Goal: Use online tool/utility

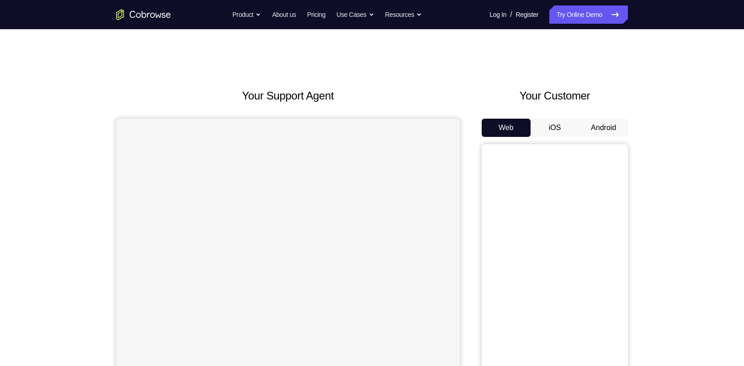
click at [615, 124] on button "Android" at bounding box center [603, 128] width 49 height 18
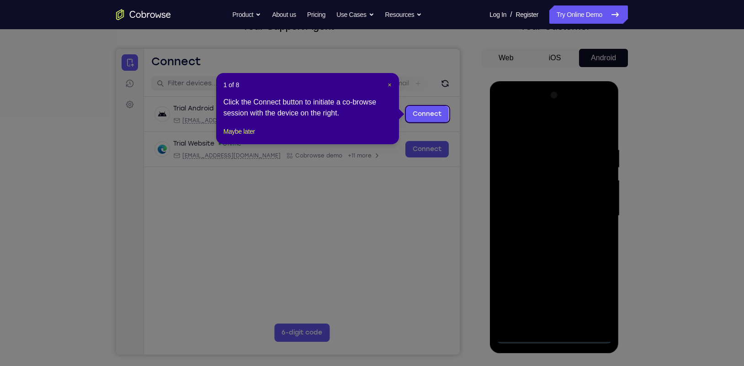
click at [391, 85] on span "×" at bounding box center [389, 84] width 4 height 7
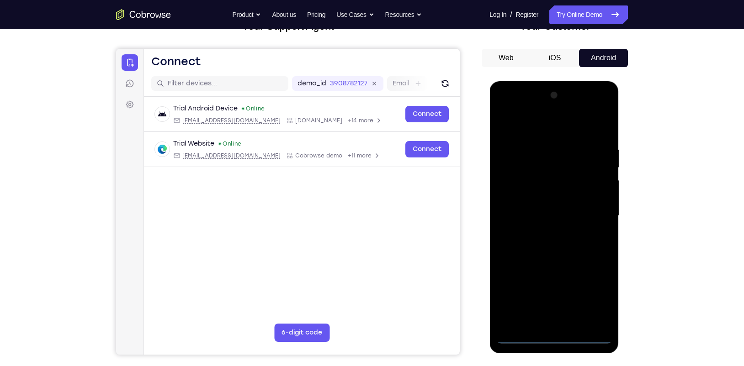
click at [555, 340] on div at bounding box center [553, 216] width 115 height 256
click at [588, 294] on div at bounding box center [553, 216] width 115 height 256
click at [512, 129] on div at bounding box center [553, 216] width 115 height 256
click at [596, 212] on div at bounding box center [553, 216] width 115 height 256
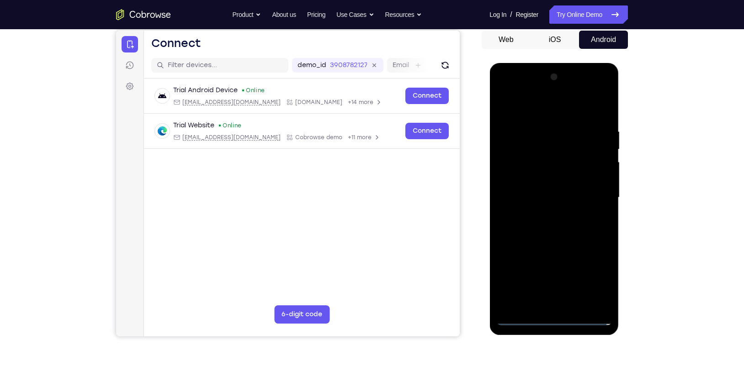
click at [544, 216] on div at bounding box center [553, 198] width 115 height 256
click at [530, 191] on div at bounding box center [553, 198] width 115 height 256
click at [535, 181] on div at bounding box center [553, 198] width 115 height 256
click at [536, 196] on div at bounding box center [553, 198] width 115 height 256
click at [541, 232] on div at bounding box center [553, 198] width 115 height 256
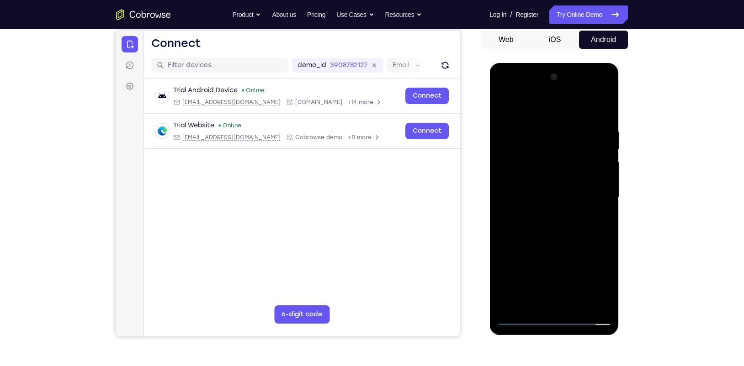
click at [547, 229] on div at bounding box center [553, 198] width 115 height 256
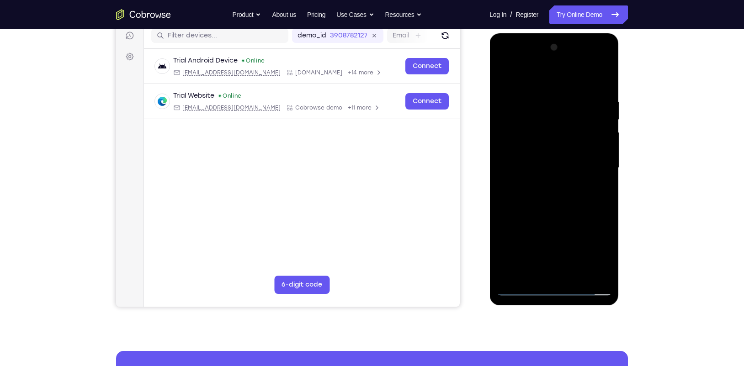
scroll to position [119, 0]
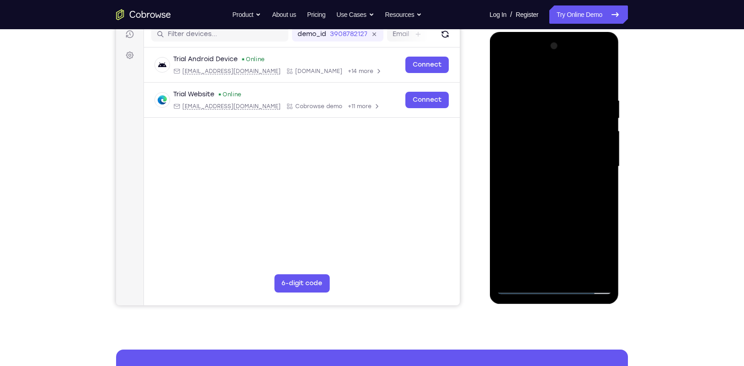
click at [576, 198] on div at bounding box center [553, 167] width 115 height 256
click at [550, 186] on div at bounding box center [553, 167] width 115 height 256
click at [545, 162] on div at bounding box center [553, 167] width 115 height 256
click at [556, 199] on div at bounding box center [553, 167] width 115 height 256
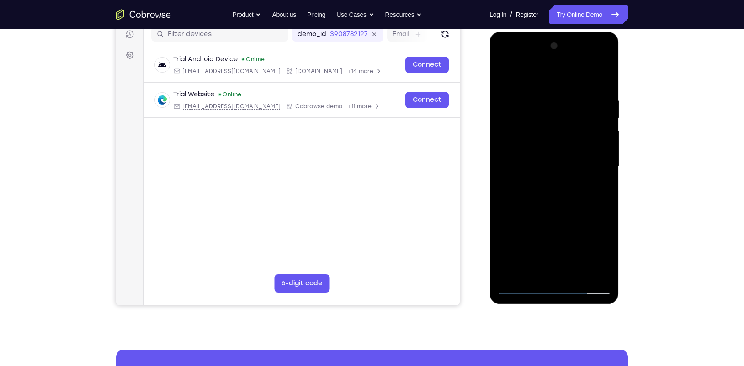
click at [556, 199] on div at bounding box center [553, 167] width 115 height 256
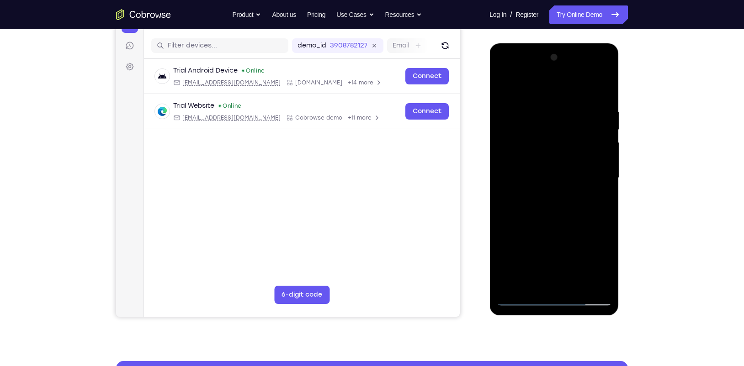
scroll to position [108, 0]
click at [557, 217] on div at bounding box center [553, 178] width 115 height 256
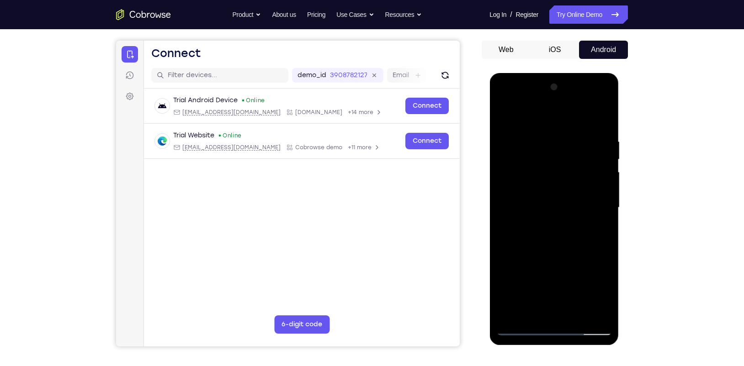
scroll to position [78, 0]
click at [604, 115] on div at bounding box center [553, 208] width 115 height 256
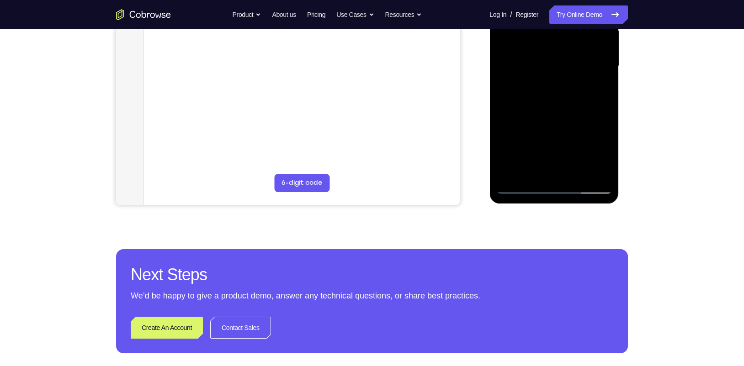
scroll to position [220, 0]
click at [578, 174] on div at bounding box center [553, 66] width 115 height 256
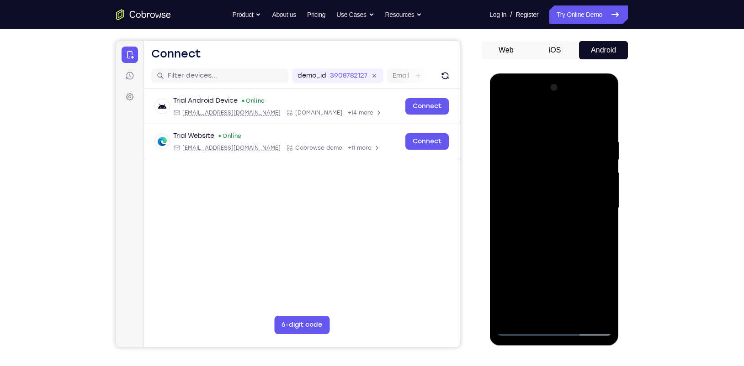
scroll to position [77, 0]
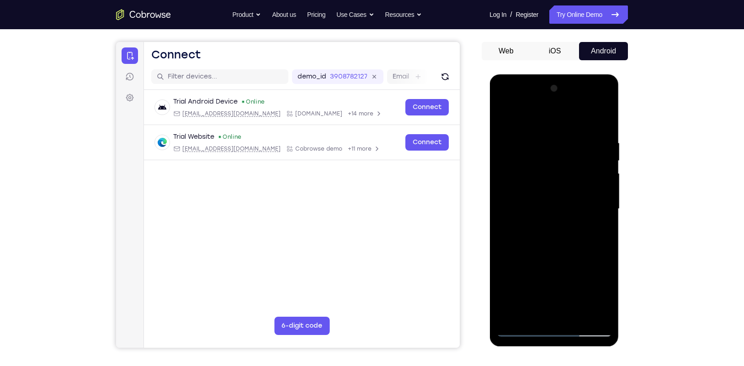
click at [554, 255] on div at bounding box center [553, 209] width 115 height 256
click at [532, 199] on div at bounding box center [553, 209] width 115 height 256
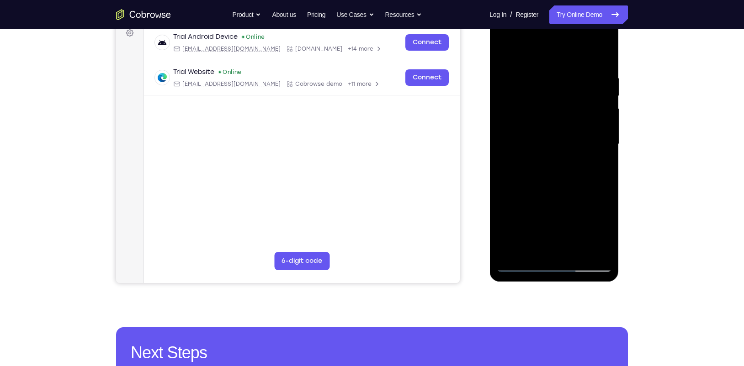
scroll to position [142, 0]
click at [525, 245] on div at bounding box center [553, 144] width 115 height 256
click at [603, 232] on div at bounding box center [553, 144] width 115 height 256
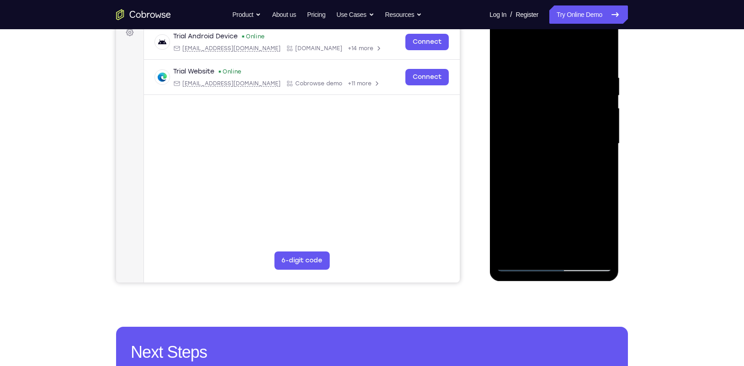
click at [598, 170] on div at bounding box center [553, 144] width 115 height 256
click at [518, 268] on div at bounding box center [553, 144] width 115 height 256
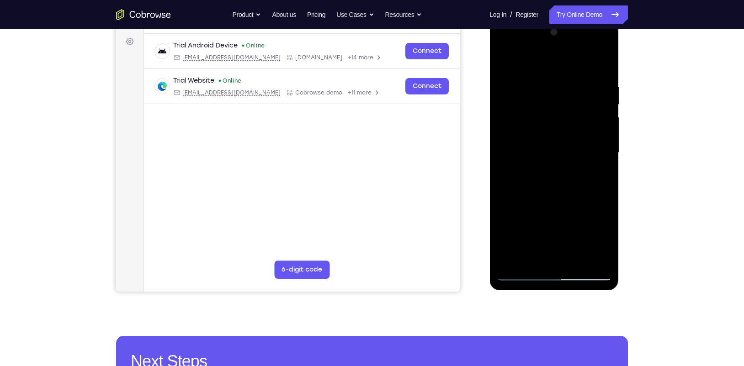
scroll to position [133, 0]
click at [522, 275] on div at bounding box center [553, 153] width 115 height 256
drag, startPoint x: 530, startPoint y: 135, endPoint x: 530, endPoint y: 158, distance: 22.4
click at [530, 158] on div at bounding box center [553, 153] width 115 height 256
click at [544, 84] on div at bounding box center [553, 153] width 115 height 256
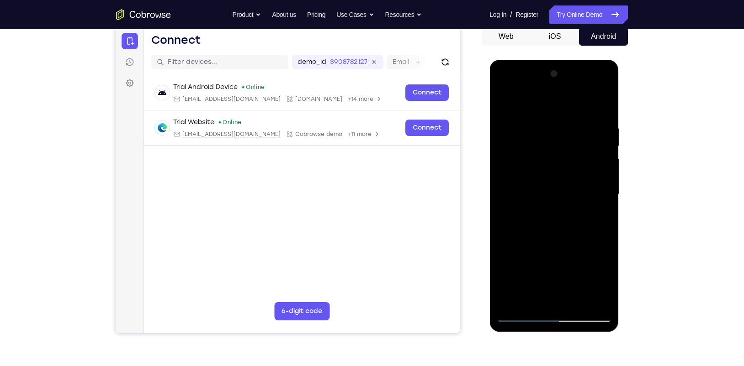
scroll to position [86, 0]
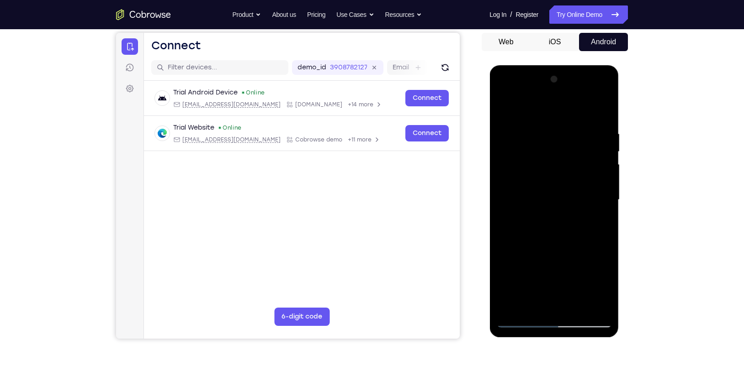
click at [599, 112] on div at bounding box center [553, 200] width 115 height 256
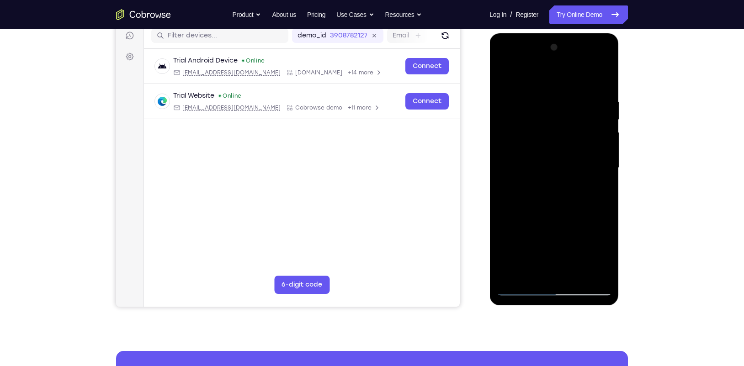
scroll to position [49, 0]
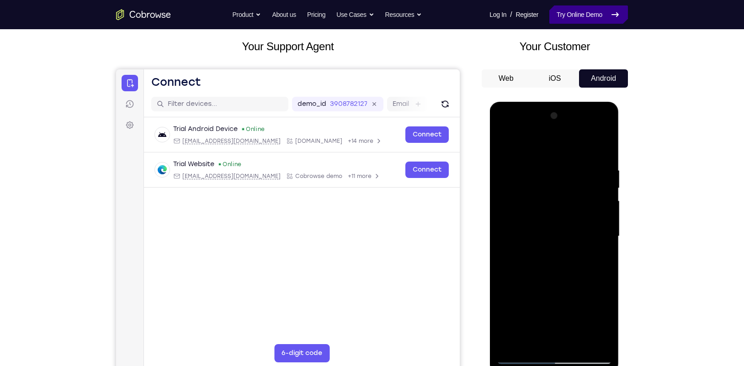
click at [587, 21] on link "Try Online Demo" at bounding box center [588, 14] width 79 height 18
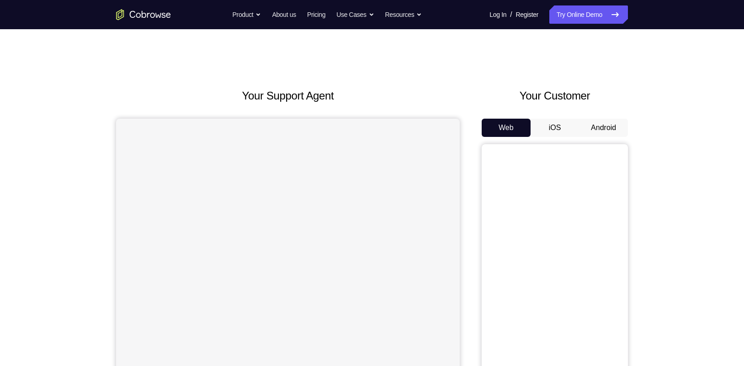
click at [610, 137] on button "Android" at bounding box center [603, 128] width 49 height 18
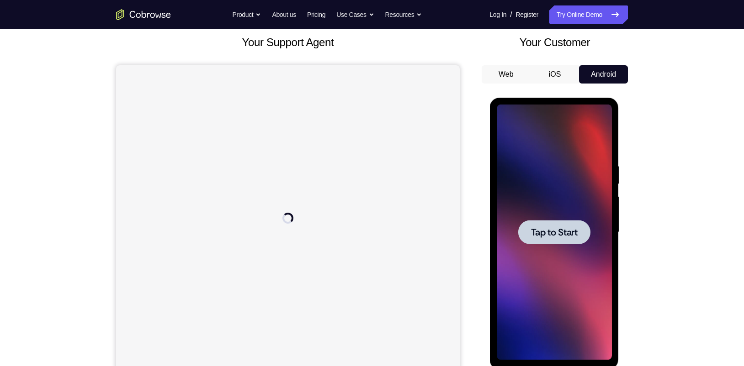
click at [545, 231] on span "Tap to Start" at bounding box center [553, 232] width 47 height 9
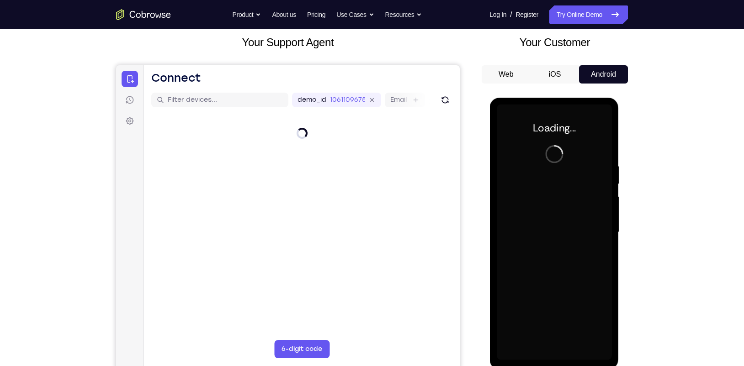
scroll to position [79, 0]
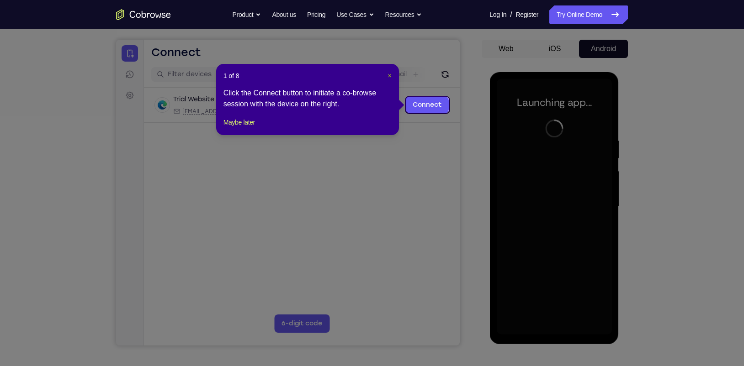
click at [391, 77] on span "×" at bounding box center [389, 75] width 4 height 7
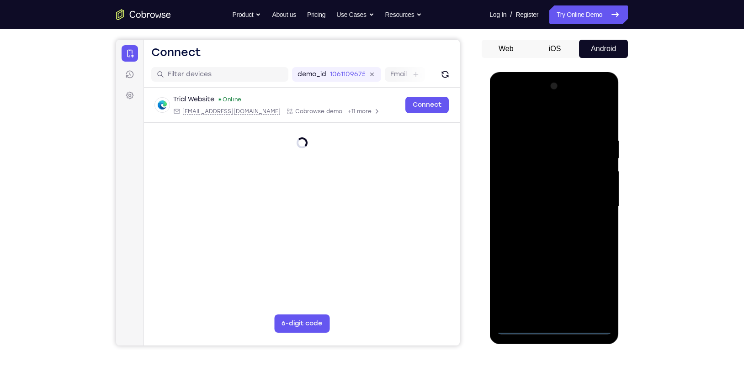
click at [553, 330] on div at bounding box center [553, 207] width 115 height 256
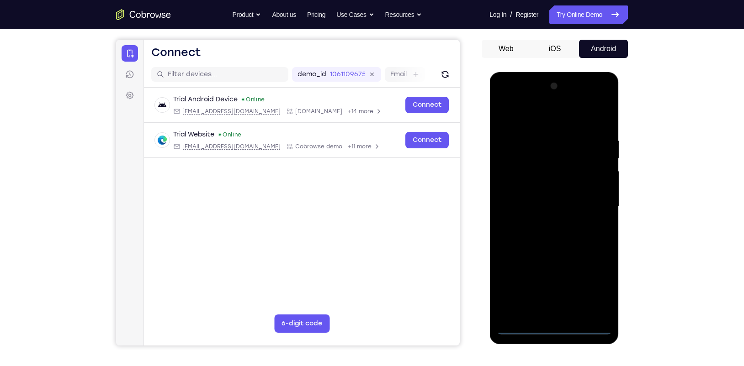
click at [596, 296] on div at bounding box center [553, 207] width 115 height 256
click at [526, 114] on div at bounding box center [553, 207] width 115 height 256
click at [597, 205] on div at bounding box center [553, 207] width 115 height 256
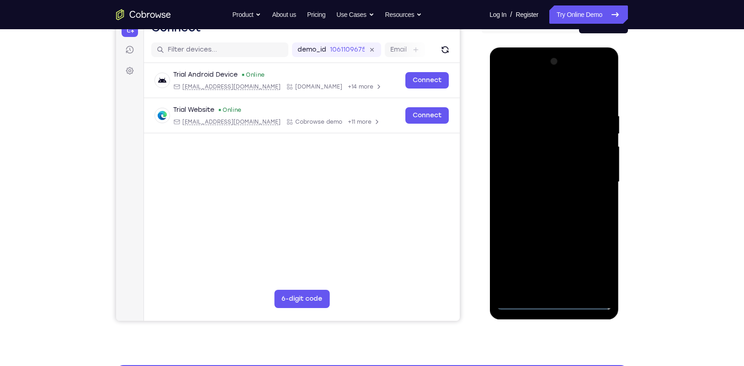
click at [545, 198] on div at bounding box center [553, 182] width 115 height 256
click at [554, 177] on div at bounding box center [553, 182] width 115 height 256
click at [534, 160] on div at bounding box center [553, 182] width 115 height 256
click at [533, 183] on div at bounding box center [553, 182] width 115 height 256
click at [547, 202] on div at bounding box center [553, 182] width 115 height 256
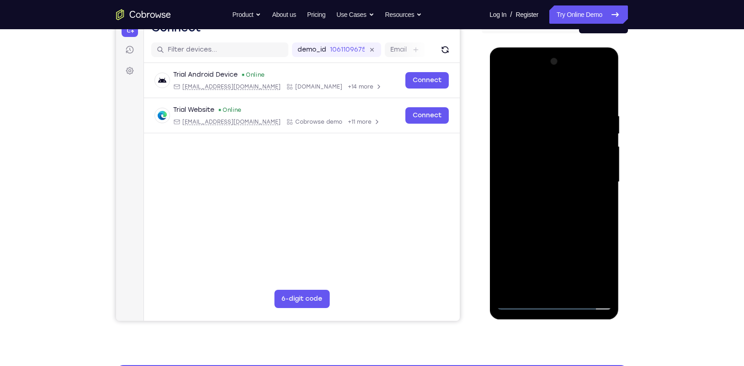
click at [565, 195] on div at bounding box center [553, 182] width 115 height 256
click at [559, 181] on div at bounding box center [553, 182] width 115 height 256
click at [564, 209] on div at bounding box center [553, 182] width 115 height 256
click at [539, 230] on div at bounding box center [553, 182] width 115 height 256
click at [557, 137] on div at bounding box center [553, 182] width 115 height 256
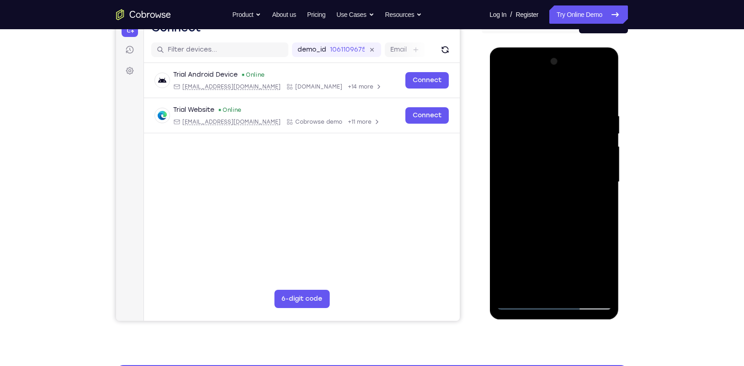
click at [546, 158] on div at bounding box center [553, 182] width 115 height 256
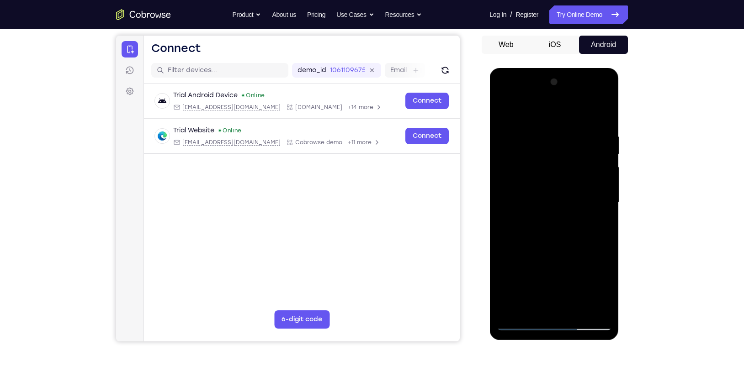
scroll to position [85, 0]
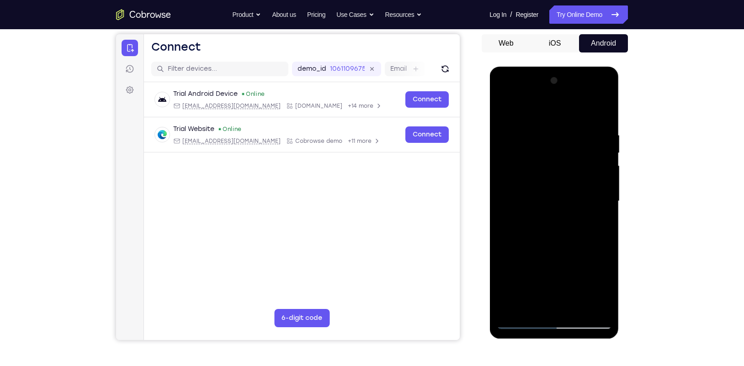
click at [503, 109] on div at bounding box center [553, 202] width 115 height 256
click at [542, 155] on div at bounding box center [553, 202] width 115 height 256
click at [543, 177] on div at bounding box center [553, 202] width 115 height 256
click at [503, 114] on div at bounding box center [553, 202] width 115 height 256
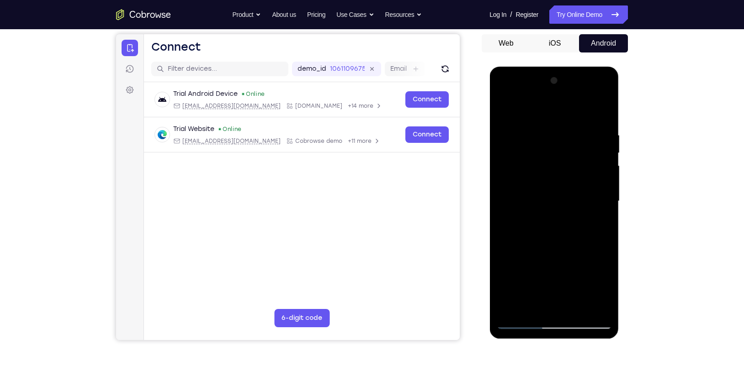
click at [565, 216] on div at bounding box center [553, 202] width 115 height 256
click at [501, 112] on div at bounding box center [553, 202] width 115 height 256
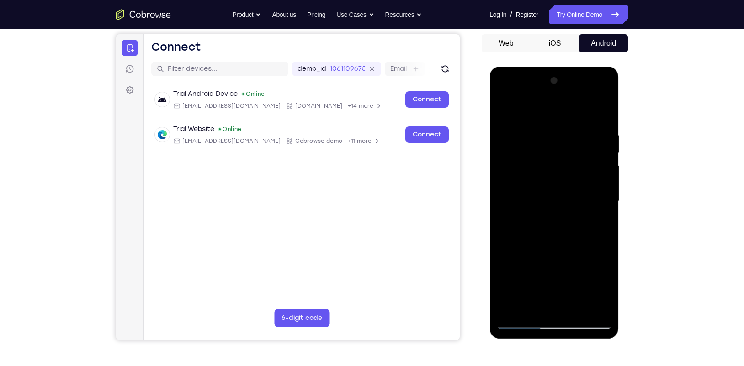
click at [545, 191] on div at bounding box center [553, 202] width 115 height 256
click at [541, 182] on div at bounding box center [553, 202] width 115 height 256
click at [542, 199] on div at bounding box center [553, 202] width 115 height 256
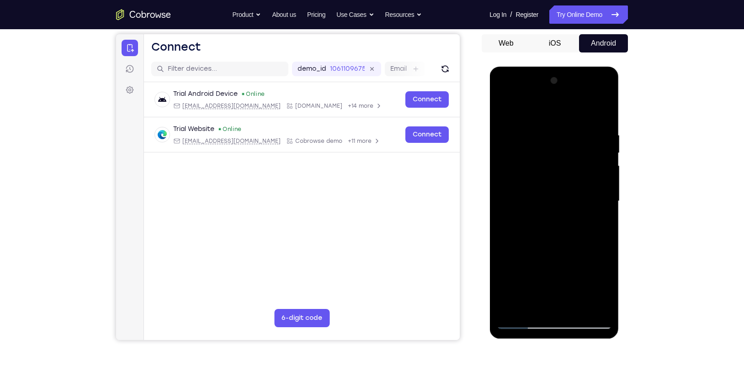
click at [546, 227] on div at bounding box center [553, 202] width 115 height 256
click at [534, 215] on div at bounding box center [553, 202] width 115 height 256
click at [530, 200] on div at bounding box center [553, 202] width 115 height 256
click at [542, 228] on div at bounding box center [553, 202] width 115 height 256
click at [546, 211] on div at bounding box center [553, 202] width 115 height 256
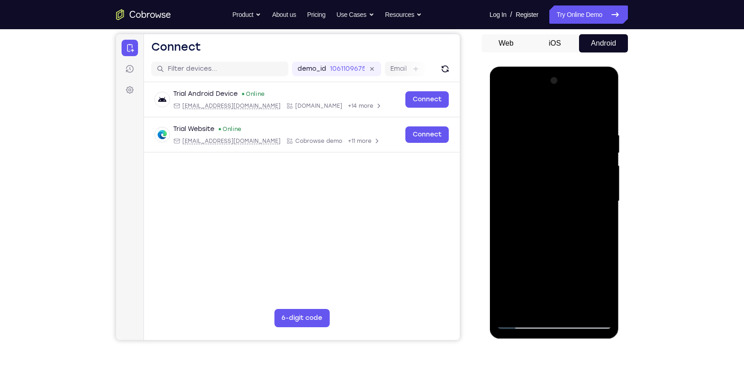
click at [536, 200] on div at bounding box center [553, 202] width 115 height 256
click at [552, 227] on div at bounding box center [553, 202] width 115 height 256
click at [552, 217] on div at bounding box center [553, 202] width 115 height 256
click at [552, 202] on div at bounding box center [553, 202] width 115 height 256
click at [606, 41] on button "Android" at bounding box center [603, 43] width 49 height 18
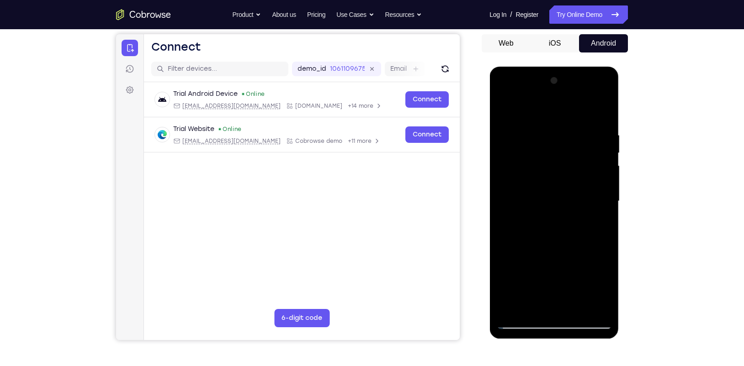
click at [606, 41] on button "Android" at bounding box center [603, 43] width 49 height 18
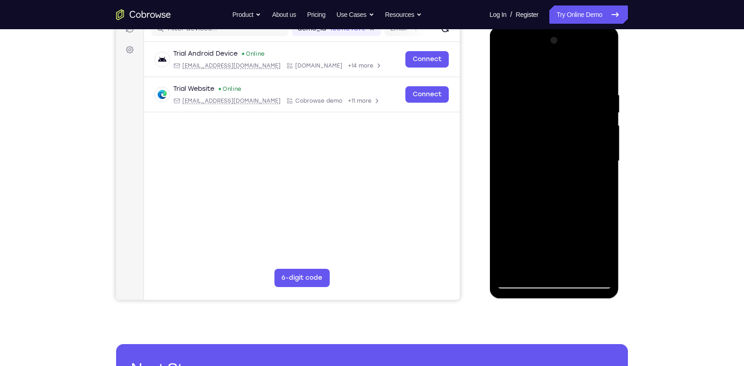
scroll to position [124, 0]
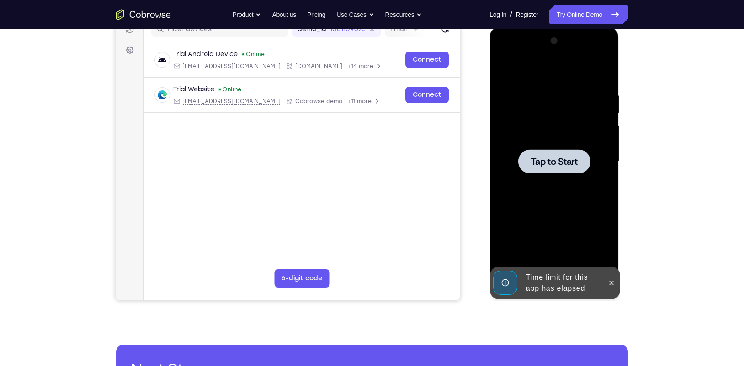
click at [554, 168] on div at bounding box center [554, 161] width 72 height 24
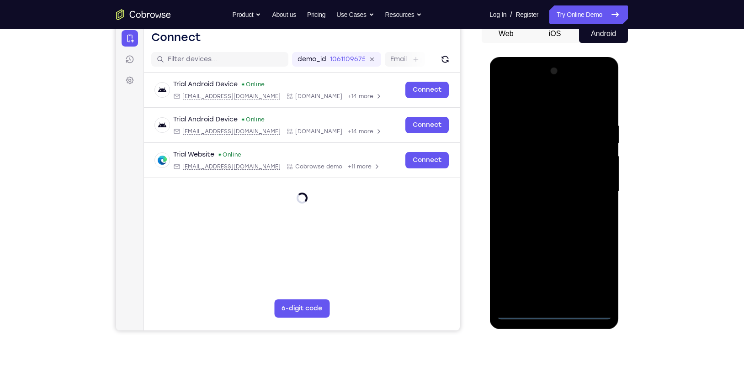
scroll to position [92, 0]
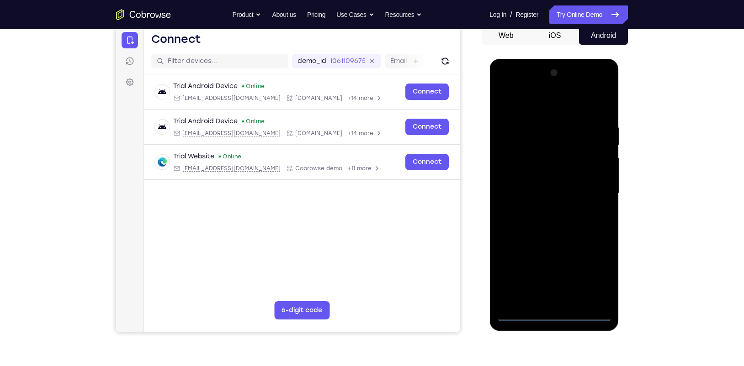
click at [549, 314] on div at bounding box center [553, 194] width 115 height 256
click at [592, 275] on div at bounding box center [553, 194] width 115 height 256
click at [536, 106] on div at bounding box center [553, 194] width 115 height 256
click at [590, 188] on div at bounding box center [553, 194] width 115 height 256
click at [542, 208] on div at bounding box center [553, 194] width 115 height 256
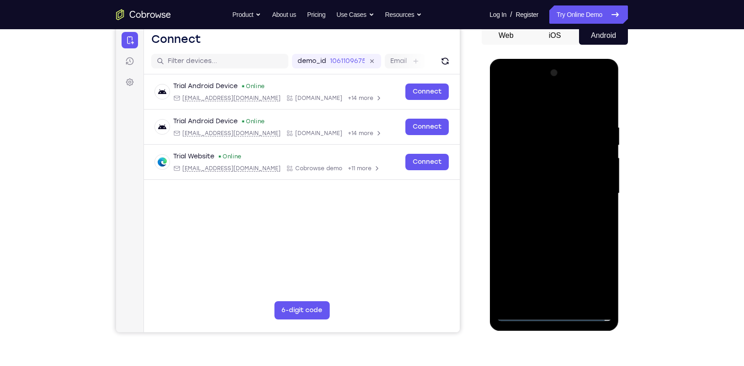
click at [557, 180] on div at bounding box center [553, 194] width 115 height 256
click at [555, 177] on div at bounding box center [553, 194] width 115 height 256
click at [560, 192] on div at bounding box center [553, 194] width 115 height 256
click at [528, 189] on div at bounding box center [553, 194] width 115 height 256
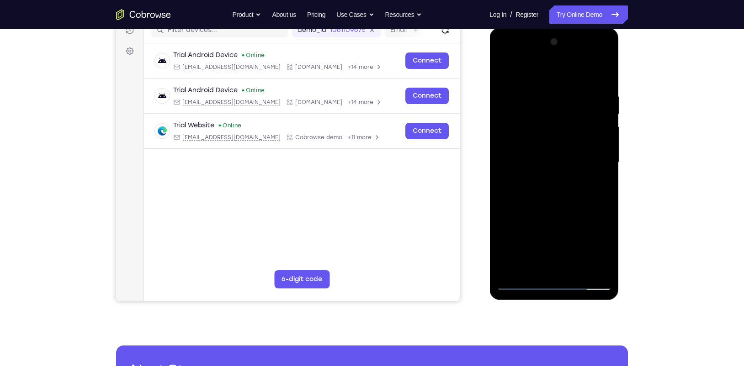
scroll to position [124, 0]
click at [601, 270] on div at bounding box center [553, 162] width 115 height 256
click at [605, 282] on div at bounding box center [553, 162] width 115 height 256
click at [561, 112] on div at bounding box center [553, 162] width 115 height 256
click at [520, 284] on div at bounding box center [553, 162] width 115 height 256
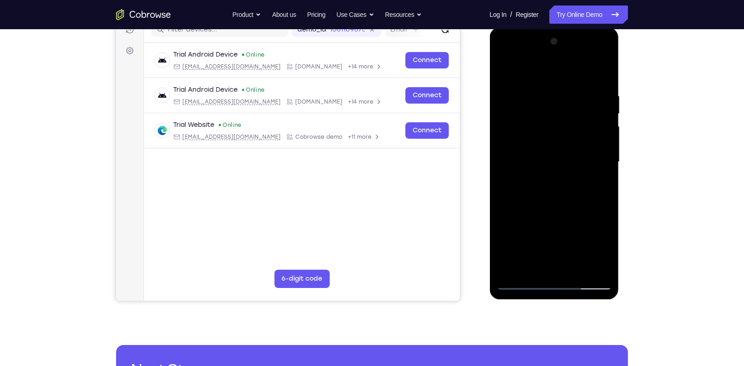
click at [559, 195] on div at bounding box center [553, 162] width 115 height 256
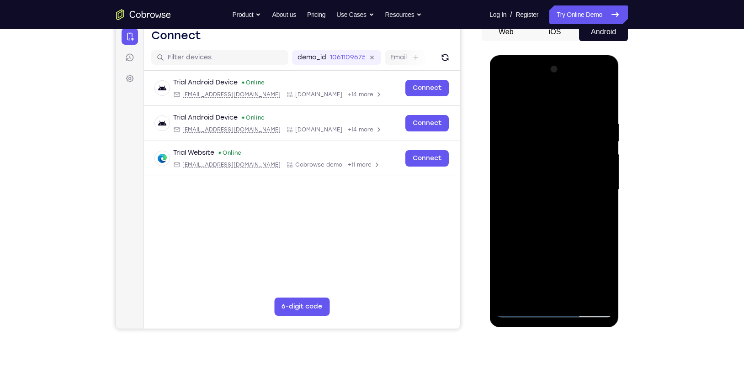
scroll to position [95, 0]
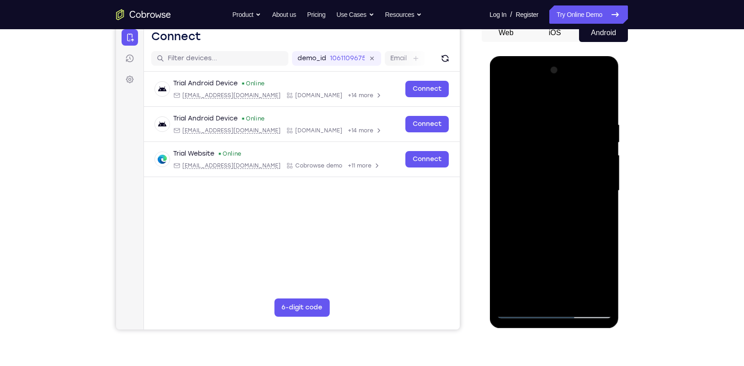
click at [546, 221] on div at bounding box center [553, 191] width 115 height 256
click at [556, 217] on div at bounding box center [553, 191] width 115 height 256
click at [515, 208] on div at bounding box center [553, 191] width 115 height 256
click at [519, 189] on div at bounding box center [553, 191] width 115 height 256
click at [548, 218] on div at bounding box center [553, 191] width 115 height 256
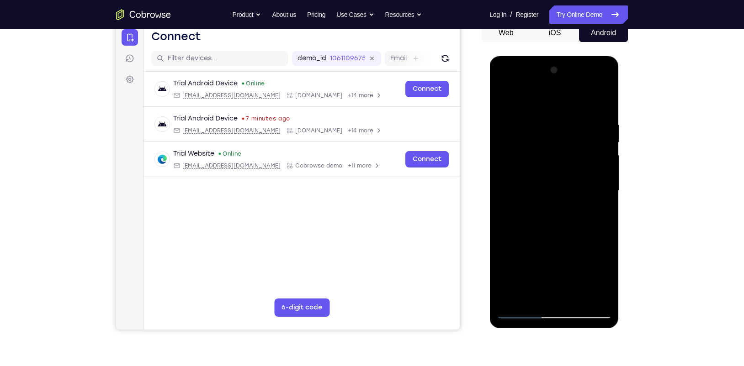
click at [548, 218] on div at bounding box center [553, 191] width 115 height 256
click at [524, 311] on div at bounding box center [553, 191] width 115 height 256
click at [545, 225] on div at bounding box center [553, 191] width 115 height 256
click at [580, 228] on div at bounding box center [553, 191] width 115 height 256
click at [605, 97] on div at bounding box center [553, 191] width 115 height 256
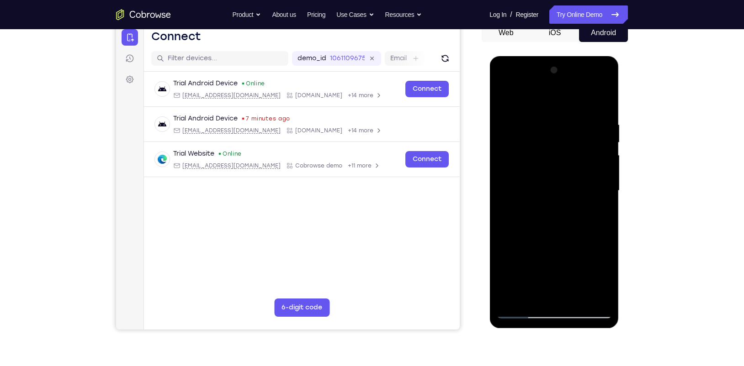
click at [507, 100] on div at bounding box center [553, 191] width 115 height 256
click at [590, 116] on div at bounding box center [553, 191] width 115 height 256
click at [589, 297] on div at bounding box center [553, 191] width 115 height 256
click at [601, 104] on div at bounding box center [553, 191] width 115 height 256
click at [583, 296] on div at bounding box center [553, 191] width 115 height 256
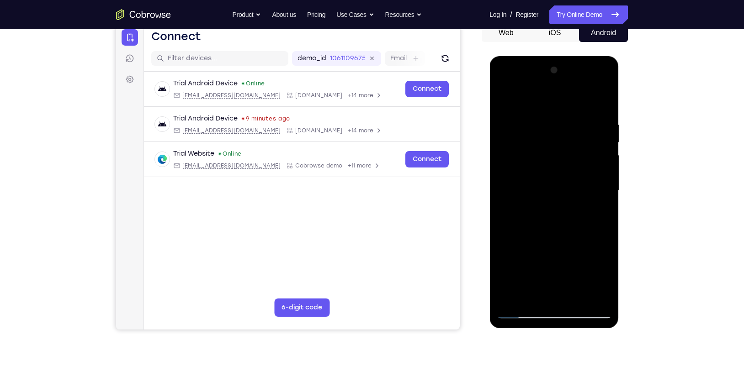
click at [574, 300] on div at bounding box center [553, 191] width 115 height 256
click at [561, 239] on div at bounding box center [553, 191] width 115 height 256
click at [548, 179] on div at bounding box center [553, 191] width 115 height 256
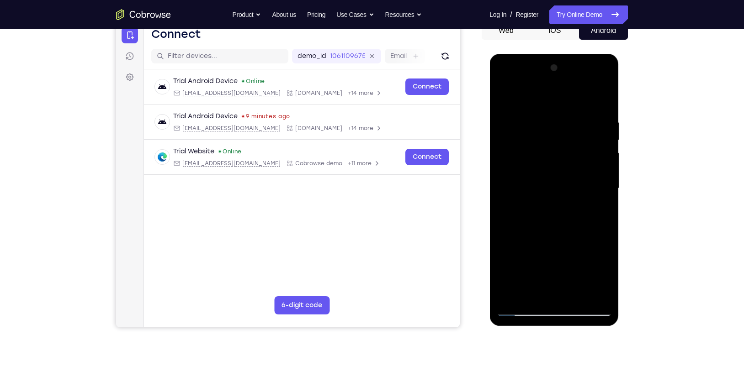
scroll to position [96, 0]
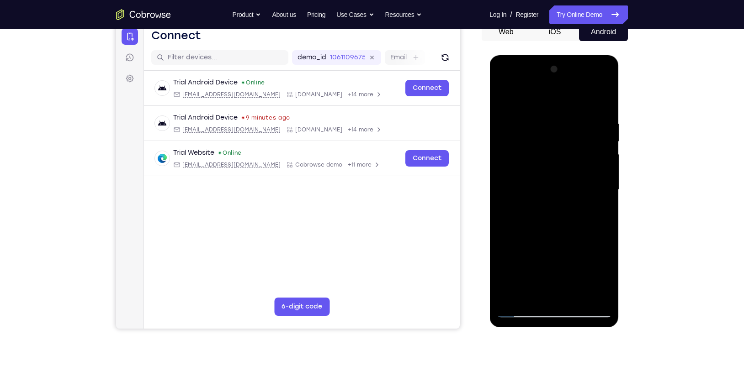
click at [501, 98] on div at bounding box center [553, 190] width 115 height 256
click at [561, 198] on div at bounding box center [553, 190] width 115 height 256
click at [539, 293] on div at bounding box center [553, 190] width 115 height 256
click at [526, 293] on div at bounding box center [553, 190] width 115 height 256
click at [532, 267] on div at bounding box center [553, 190] width 115 height 256
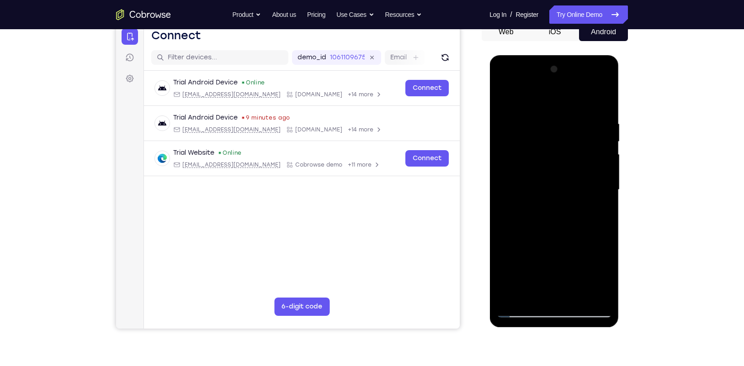
click at [596, 206] on div at bounding box center [553, 190] width 115 height 256
click at [505, 99] on div at bounding box center [553, 190] width 115 height 256
click at [605, 179] on div at bounding box center [553, 190] width 115 height 256
click at [507, 98] on div at bounding box center [553, 190] width 115 height 256
click at [555, 231] on div at bounding box center [553, 190] width 115 height 256
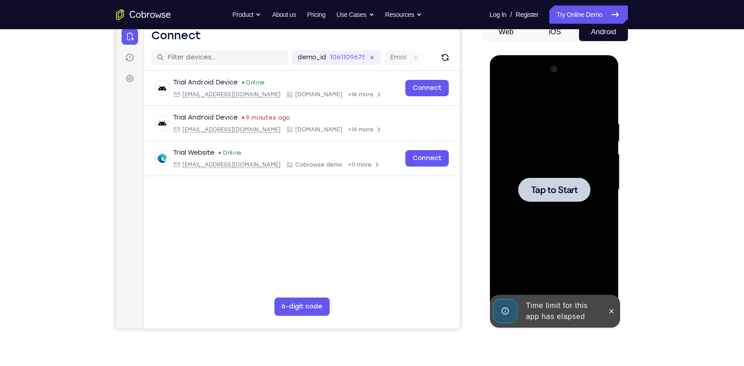
click at [549, 202] on div at bounding box center [554, 190] width 72 height 24
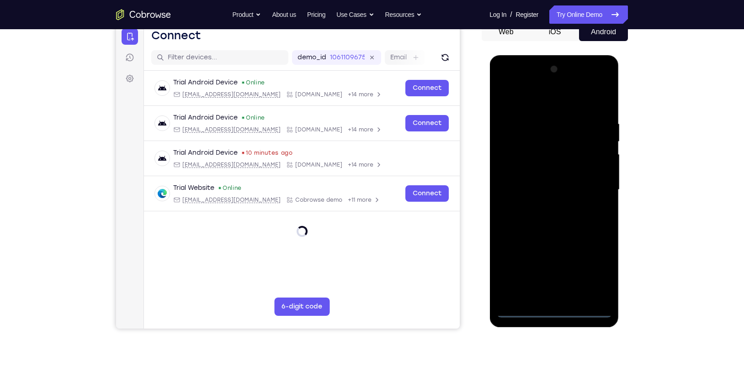
click at [546, 310] on div at bounding box center [553, 190] width 115 height 256
click at [590, 271] on div at bounding box center [553, 190] width 115 height 256
click at [541, 101] on div at bounding box center [553, 190] width 115 height 256
click at [594, 185] on div at bounding box center [553, 190] width 115 height 256
click at [548, 207] on div at bounding box center [553, 190] width 115 height 256
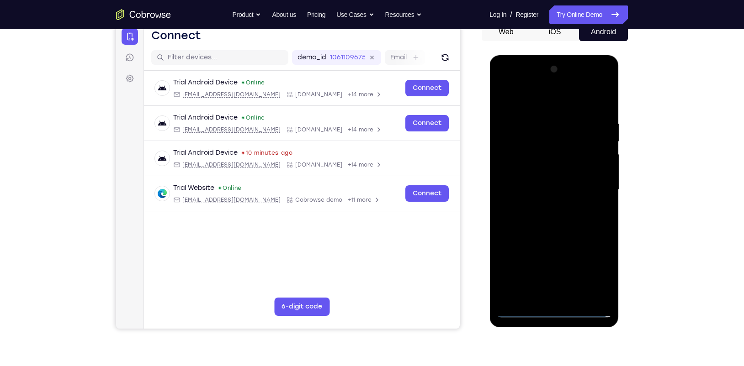
click at [546, 183] on div at bounding box center [553, 190] width 115 height 256
click at [546, 173] on div at bounding box center [553, 190] width 115 height 256
click at [552, 191] on div at bounding box center [553, 190] width 115 height 256
